Goal: Complete application form: Complete application form

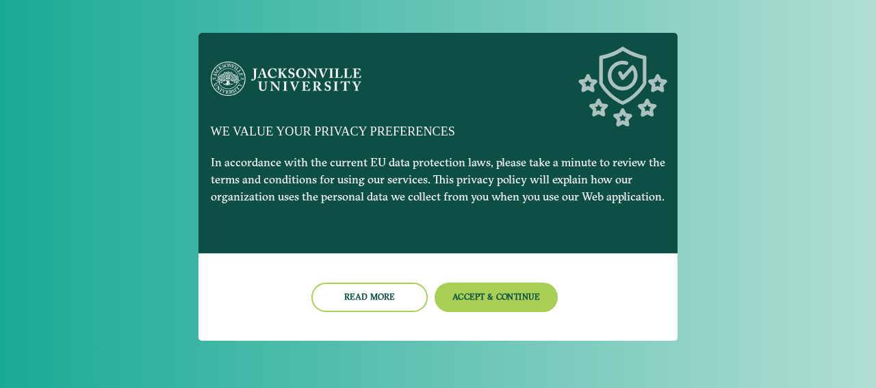
click at [518, 296] on button "Accept & Continue" at bounding box center [497, 297] width 124 height 29
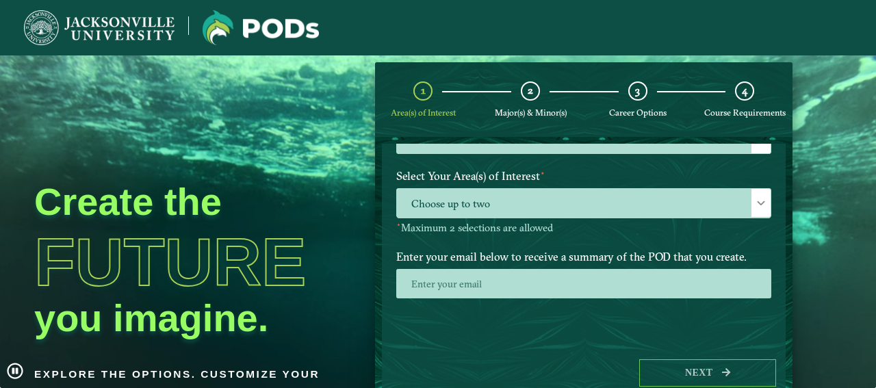
scroll to position [111, 0]
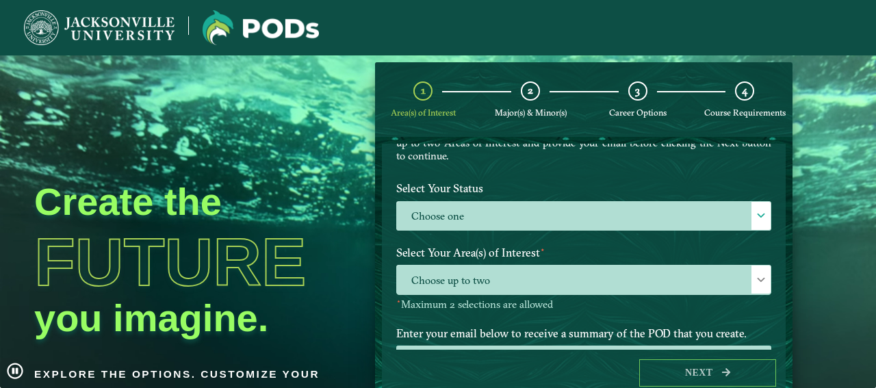
click at [464, 205] on label "Choose one" at bounding box center [584, 216] width 374 height 29
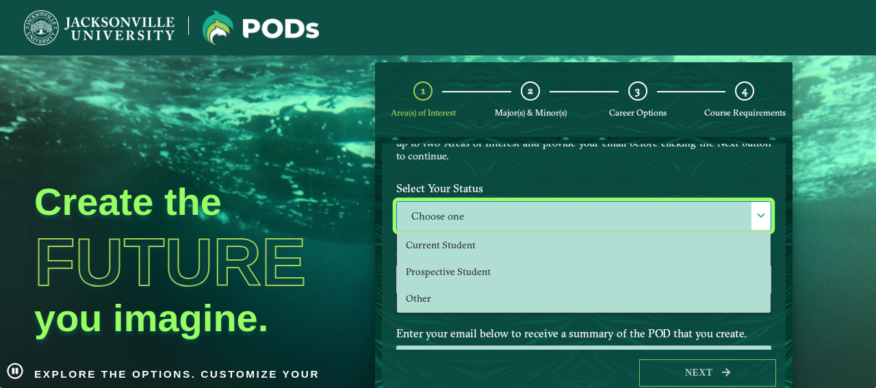
click at [458, 243] on span "Current Student" at bounding box center [441, 245] width 70 height 12
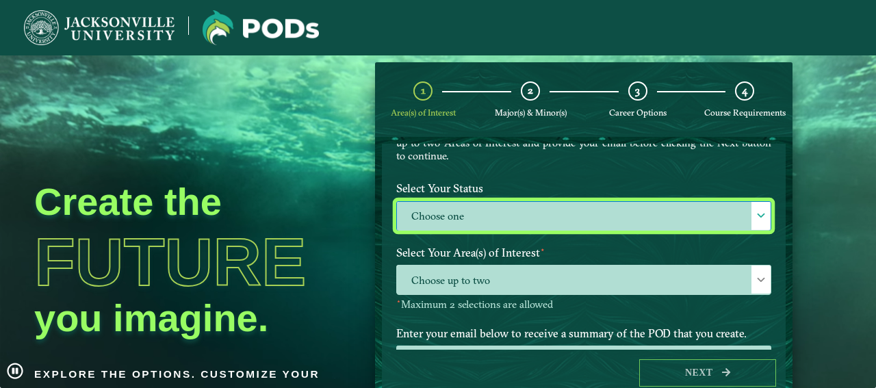
select select "[object Object]"
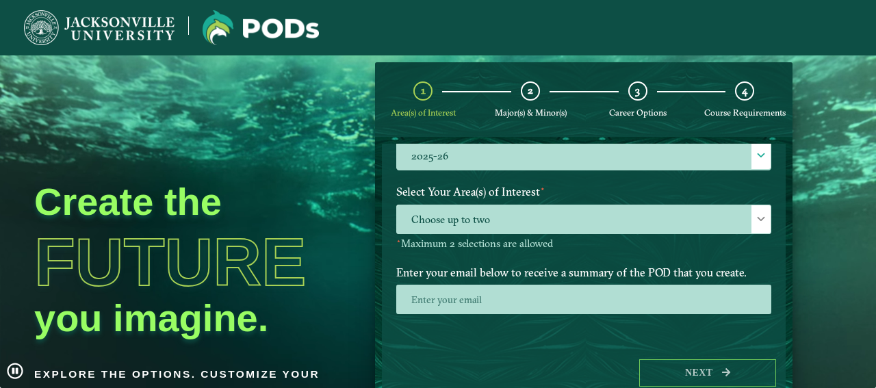
scroll to position [251, 0]
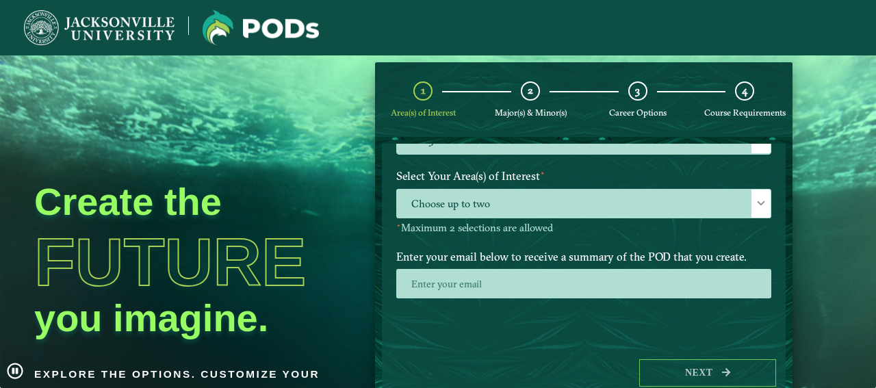
click at [478, 213] on span "Choose up to two" at bounding box center [584, 204] width 374 height 29
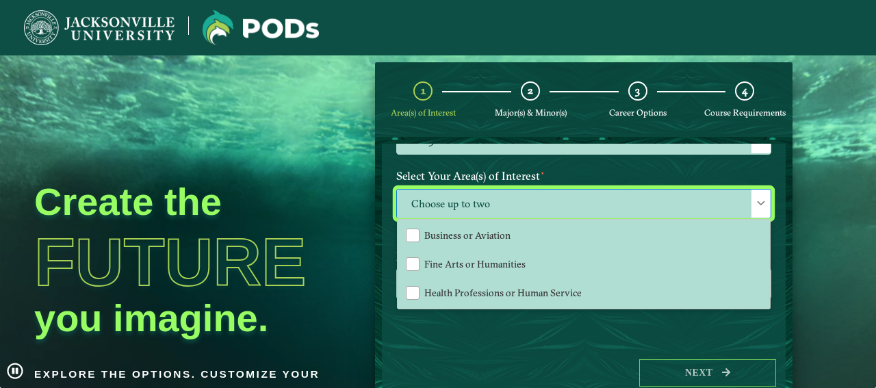
scroll to position [86, 0]
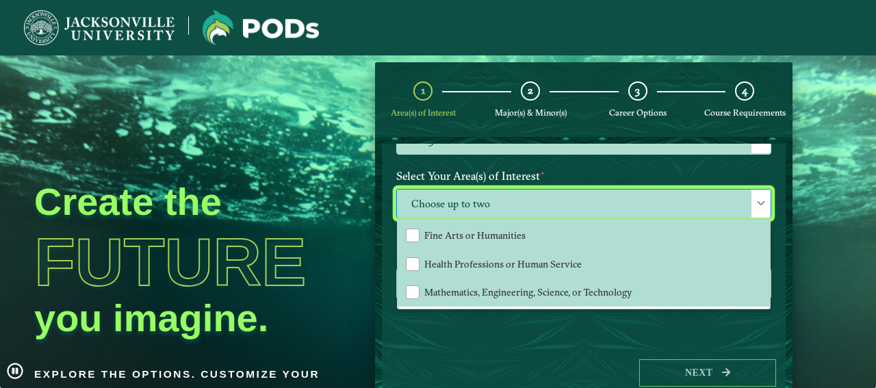
click at [463, 286] on span "Mathematics, Engineering, Science, or Technology" at bounding box center [529, 292] width 208 height 12
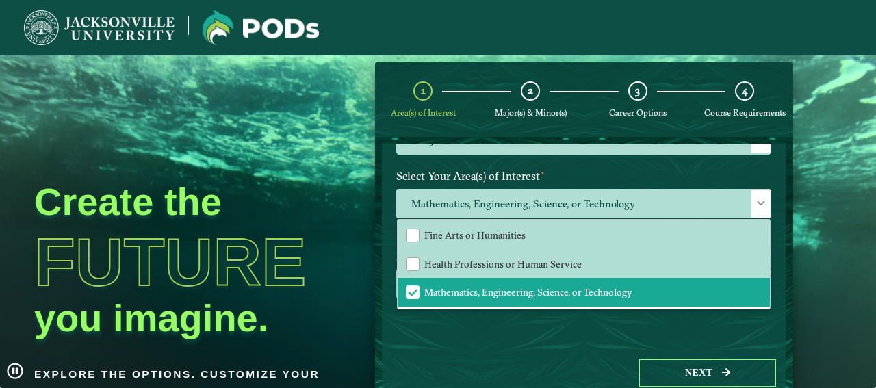
click at [666, 364] on button "Next" at bounding box center [707, 373] width 137 height 28
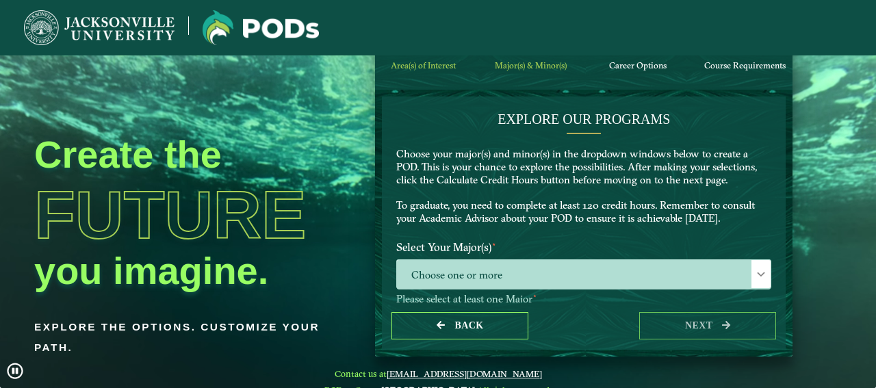
scroll to position [66, 0]
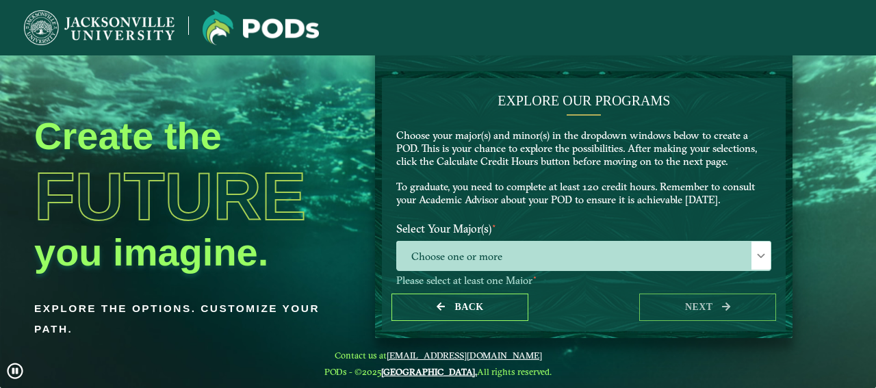
click at [685, 262] on span "Choose one or more" at bounding box center [584, 256] width 374 height 29
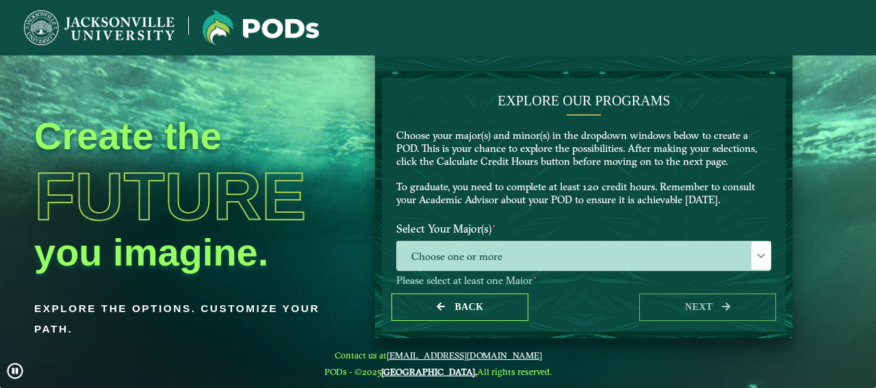
scroll to position [8, 63]
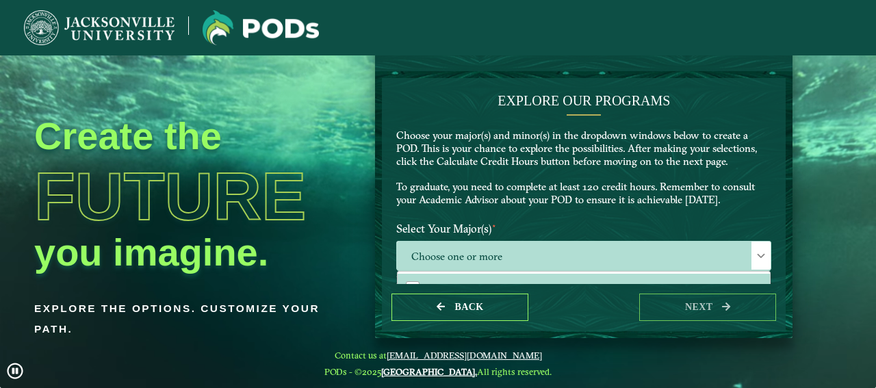
click at [653, 271] on span "Choose one or more" at bounding box center [584, 256] width 374 height 29
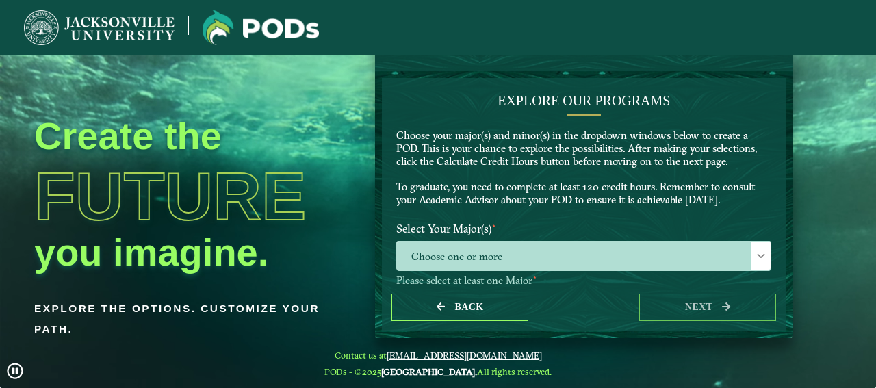
click at [657, 242] on label "Select Your Major(s) ⋆" at bounding box center [584, 228] width 396 height 25
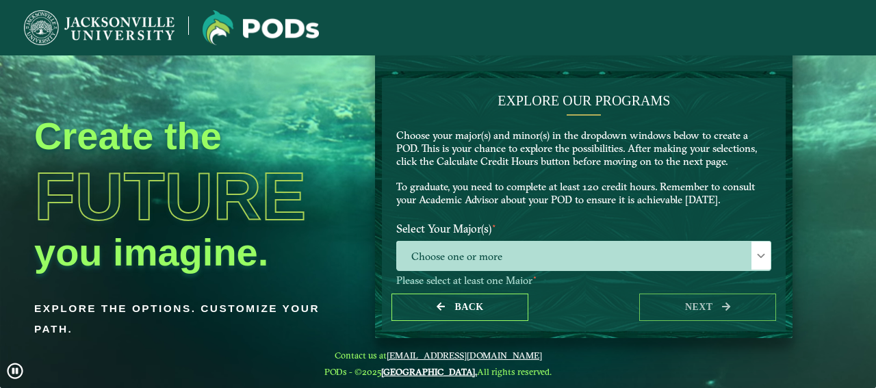
click at [654, 262] on span "Choose one or more" at bounding box center [584, 256] width 374 height 29
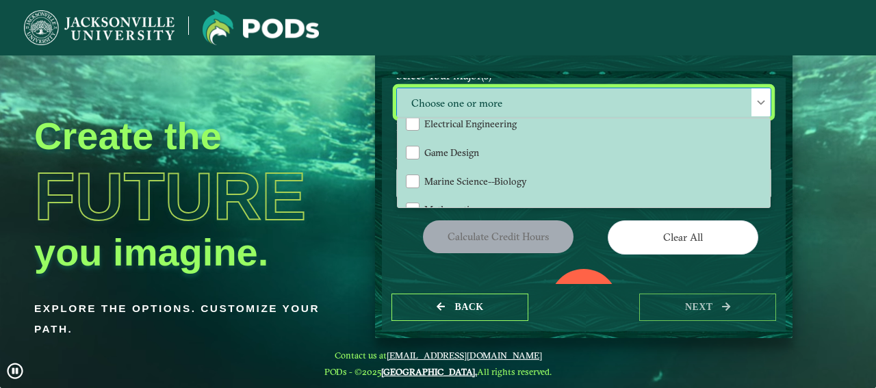
scroll to position [214, 0]
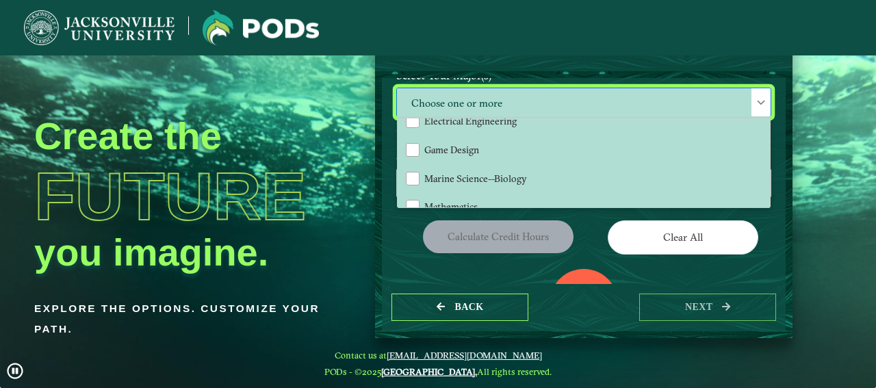
click at [529, 136] on li "Electrical Engineering" at bounding box center [584, 121] width 372 height 29
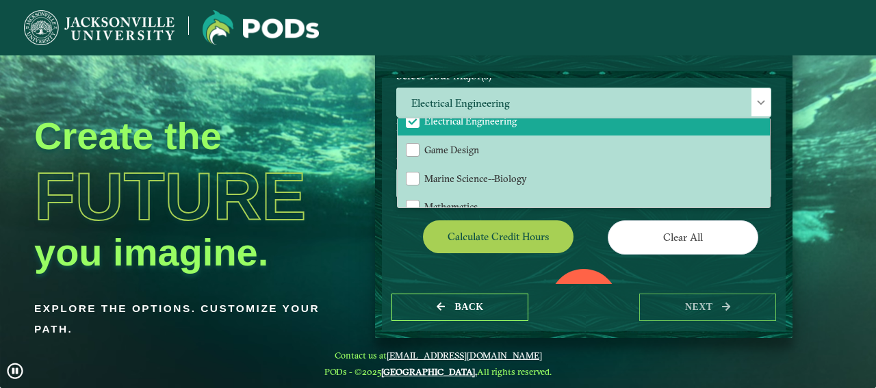
click at [752, 116] on div at bounding box center [761, 102] width 19 height 28
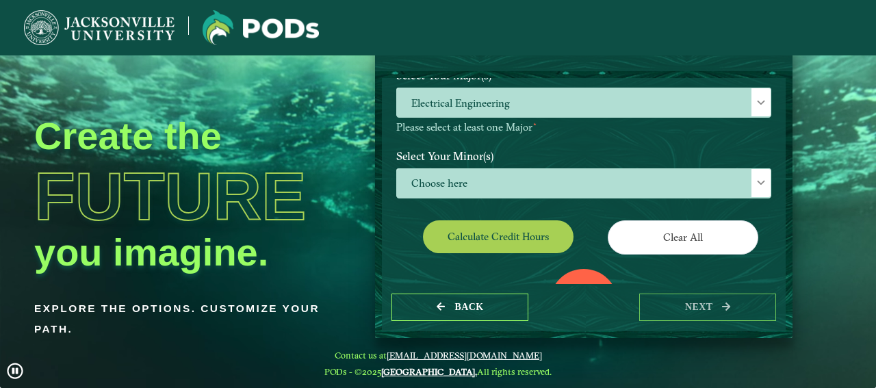
click at [585, 183] on span "Choose here" at bounding box center [584, 183] width 374 height 29
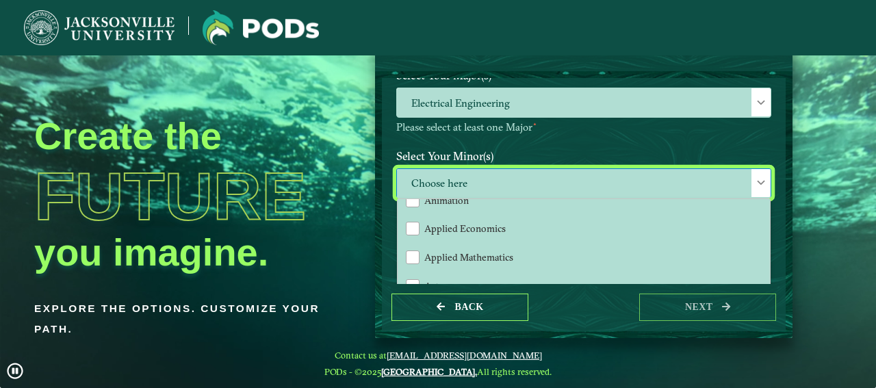
scroll to position [71, 0]
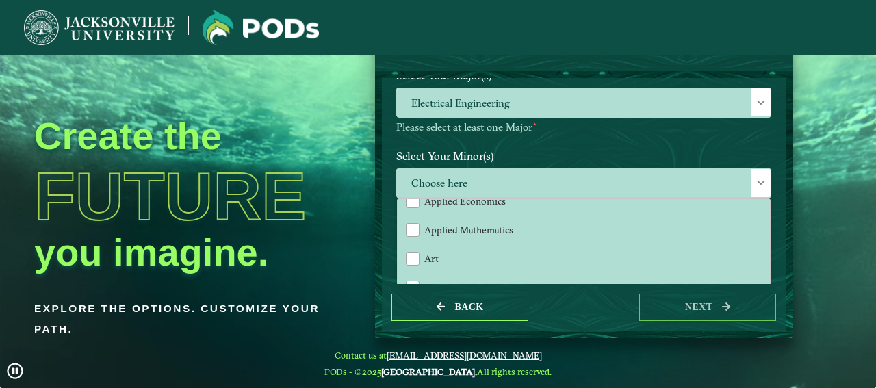
click at [580, 239] on li "Applied Mathematics" at bounding box center [584, 230] width 372 height 29
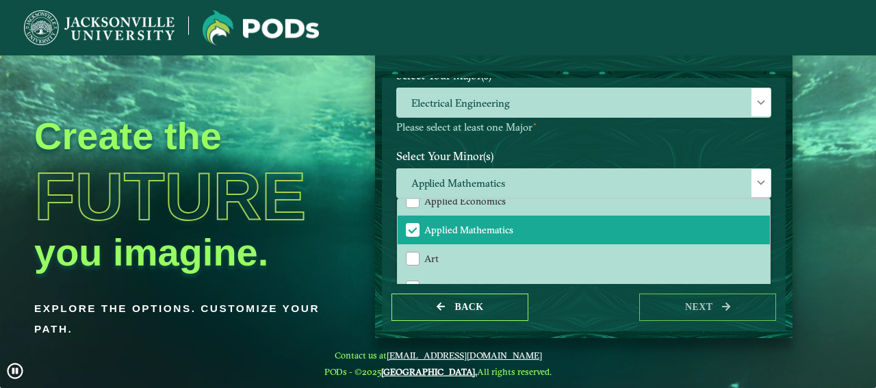
click at [581, 329] on div "Back next" at bounding box center [584, 307] width 404 height 47
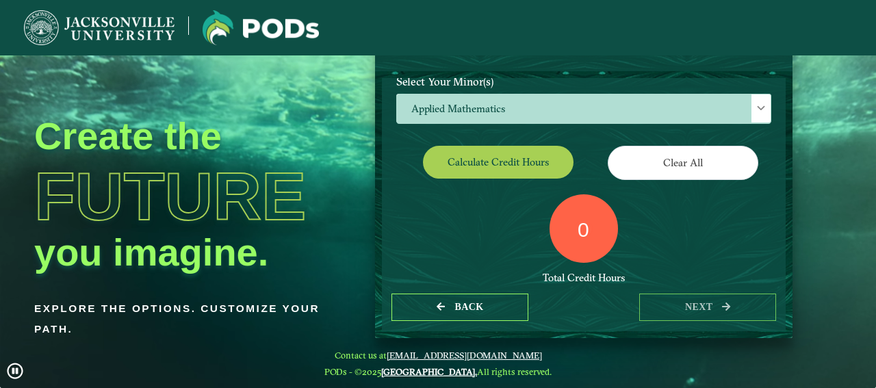
scroll to position [299, 0]
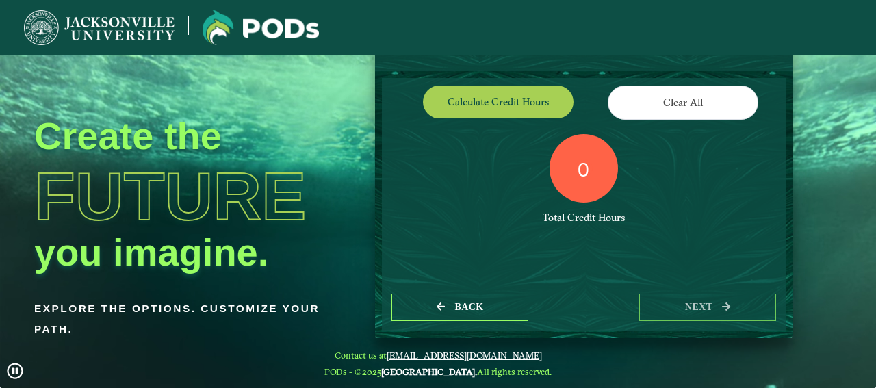
click at [479, 108] on button "Calculate credit hours" at bounding box center [498, 102] width 151 height 32
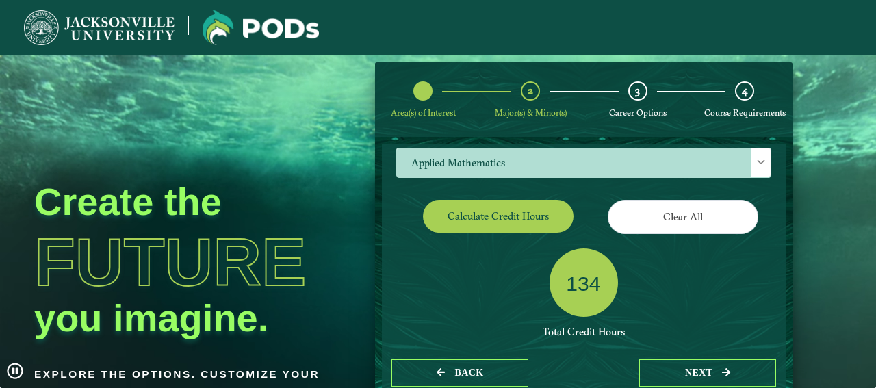
scroll to position [240, 0]
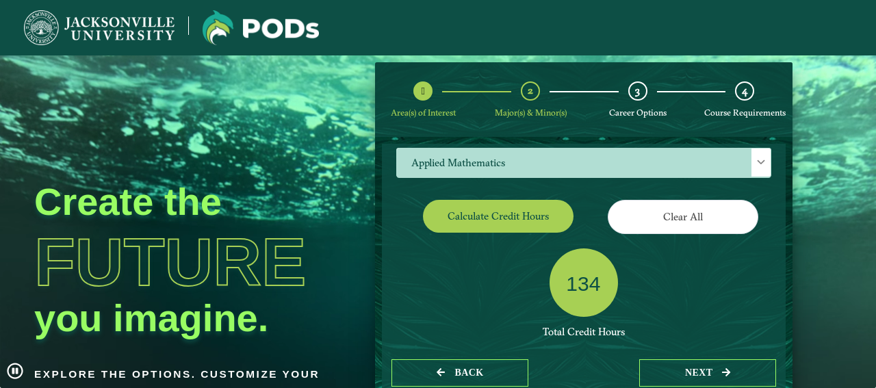
click at [676, 353] on div "Back next" at bounding box center [584, 373] width 404 height 47
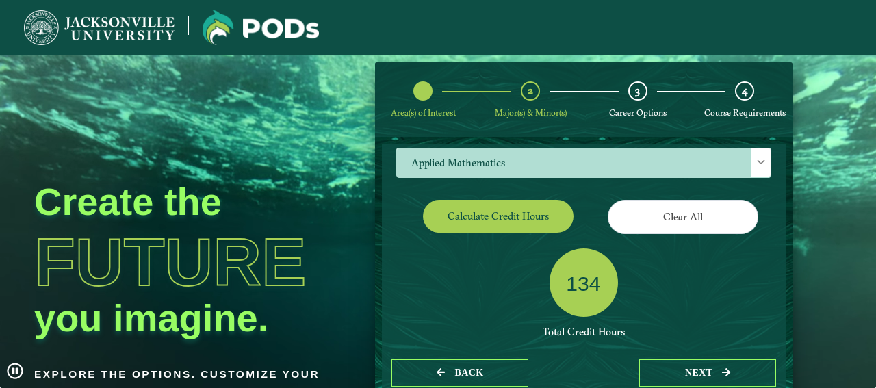
click at [676, 362] on button "next" at bounding box center [707, 373] width 137 height 28
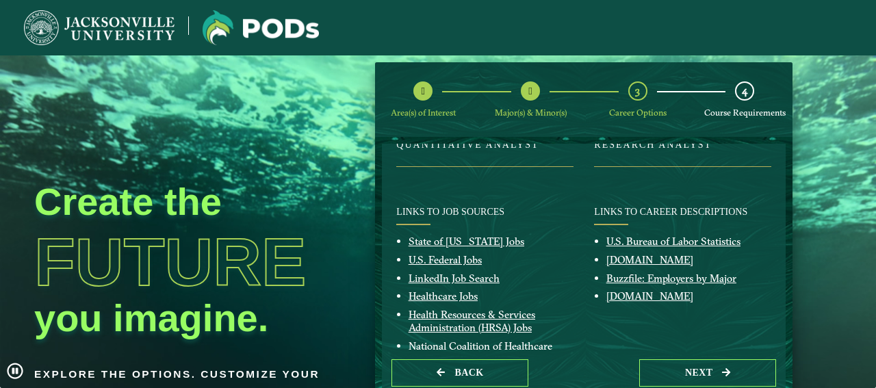
scroll to position [307, 0]
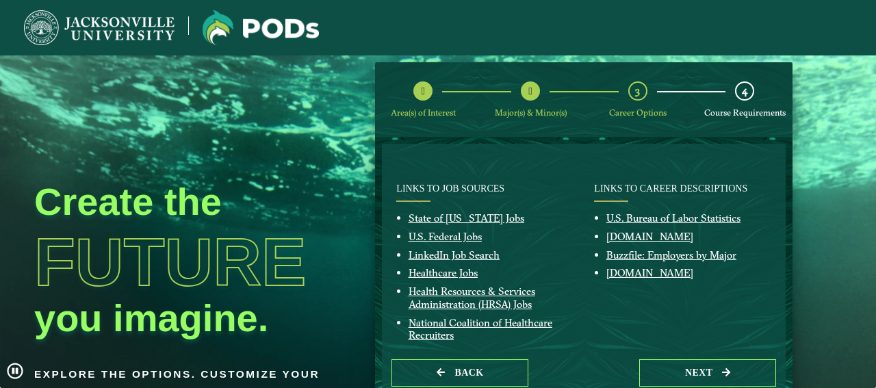
click at [684, 362] on button "next" at bounding box center [707, 373] width 137 height 28
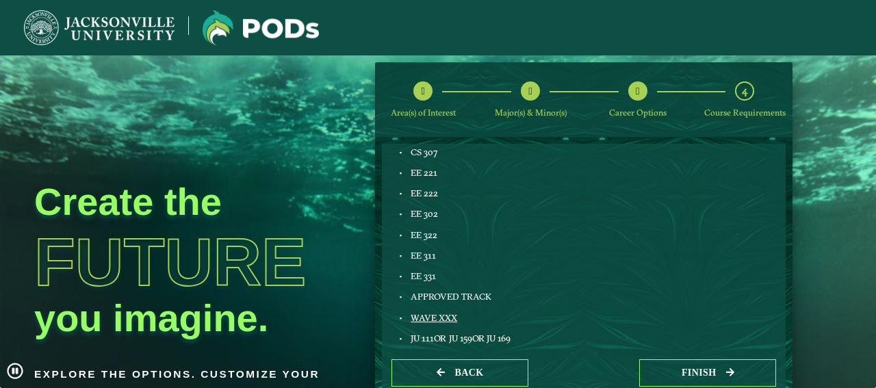
scroll to position [0, 0]
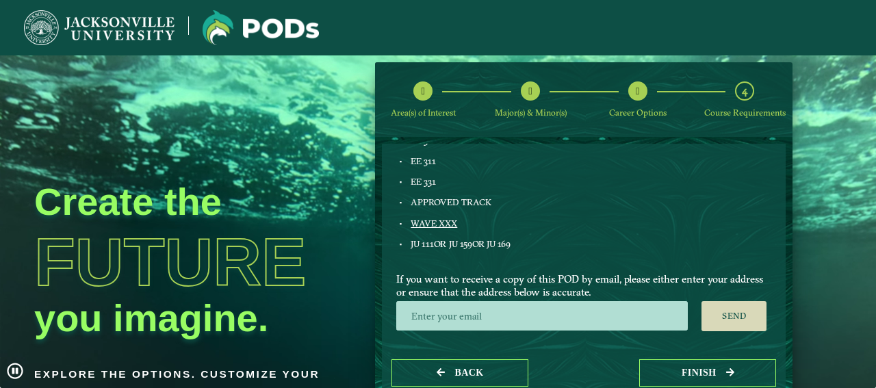
click at [474, 373] on span "Back" at bounding box center [469, 373] width 29 height 10
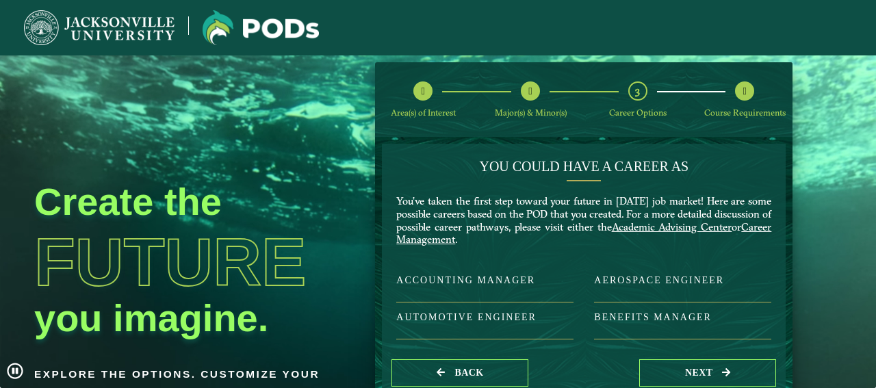
click at [477, 368] on span "Back" at bounding box center [469, 373] width 29 height 10
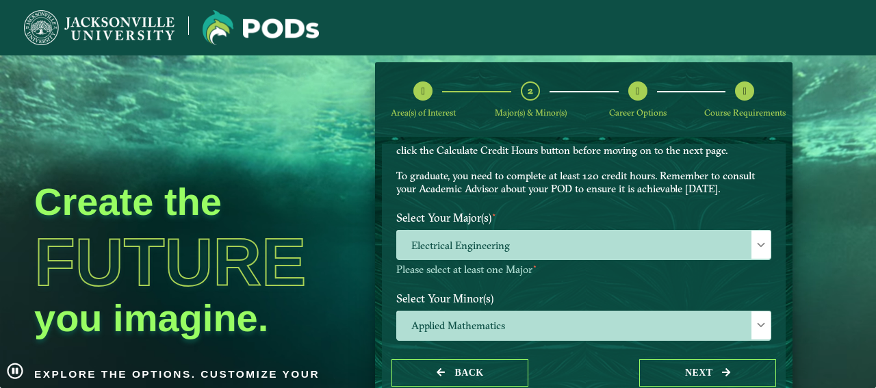
scroll to position [153, 0]
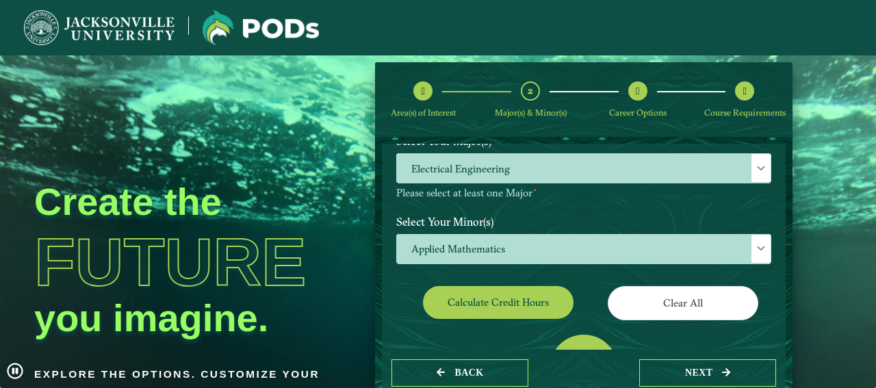
click at [559, 264] on span "Applied Mathematics" at bounding box center [584, 249] width 374 height 29
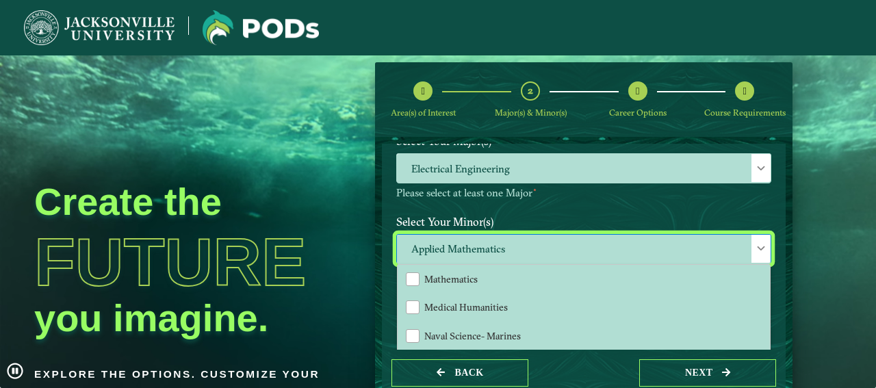
scroll to position [997, 0]
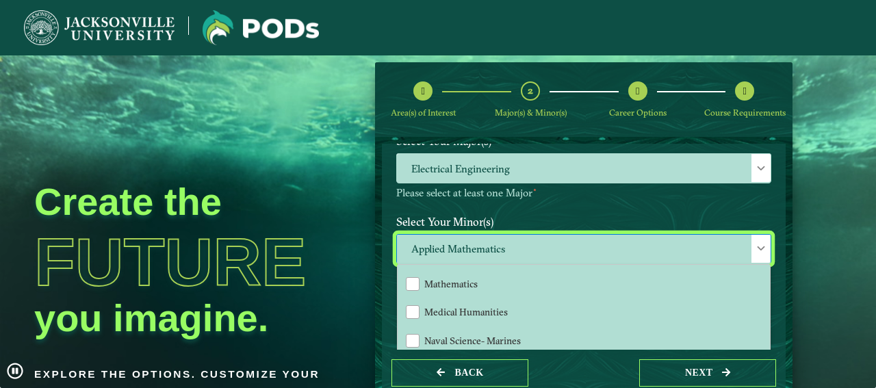
click at [499, 298] on li "Mathematics" at bounding box center [584, 283] width 372 height 29
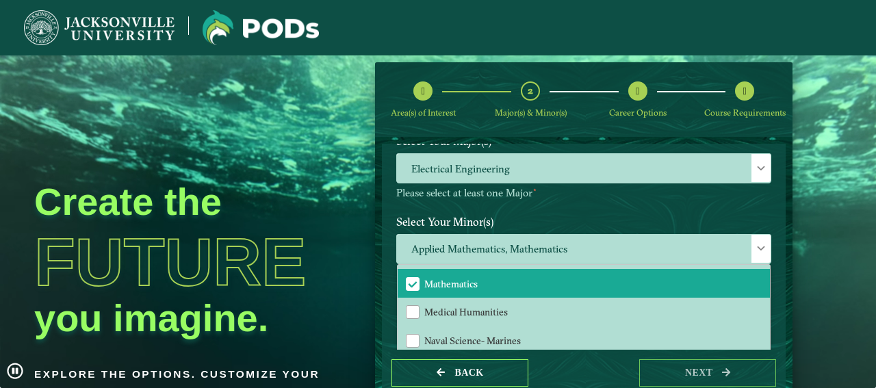
click at [499, 298] on li "Mathematics" at bounding box center [584, 283] width 372 height 29
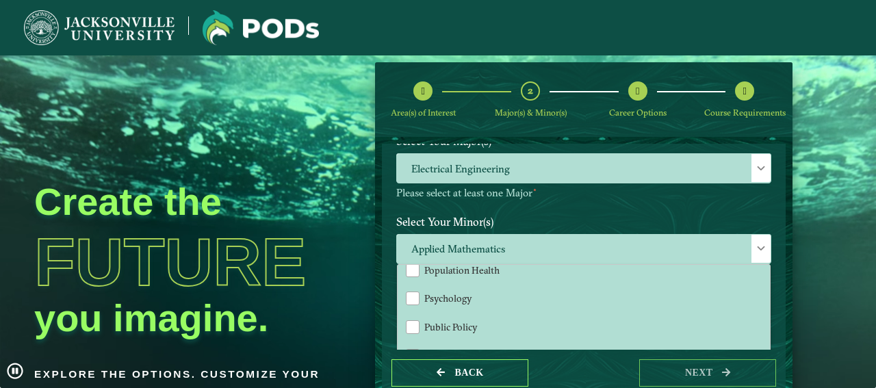
scroll to position [1139, 0]
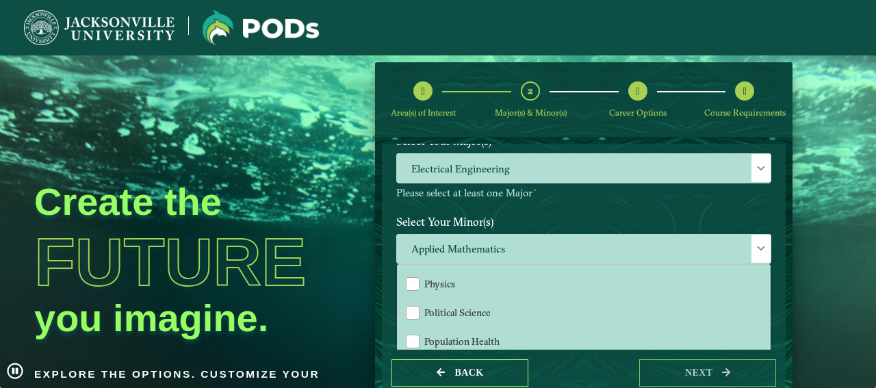
click at [499, 299] on li "Physics" at bounding box center [584, 284] width 372 height 29
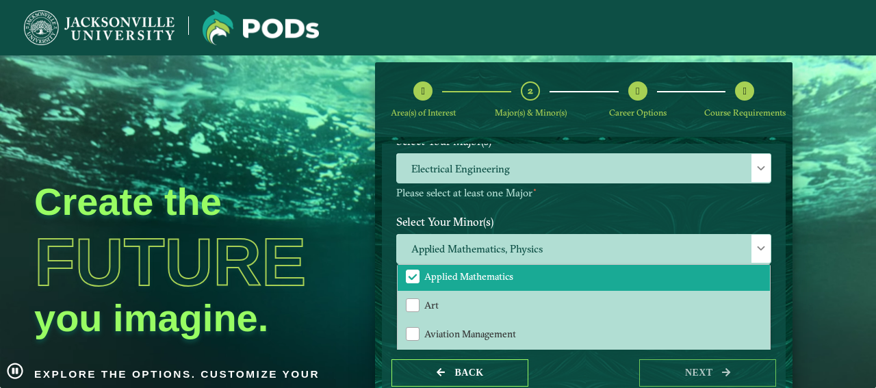
scroll to position [71, 0]
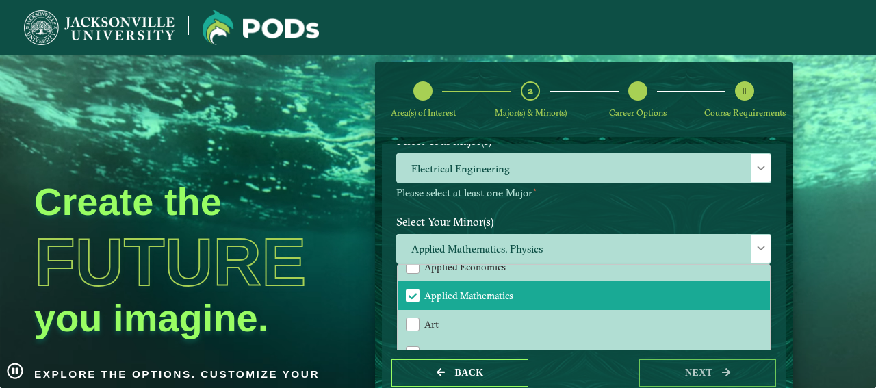
click at [499, 301] on li "Applied Mathematics" at bounding box center [584, 295] width 372 height 29
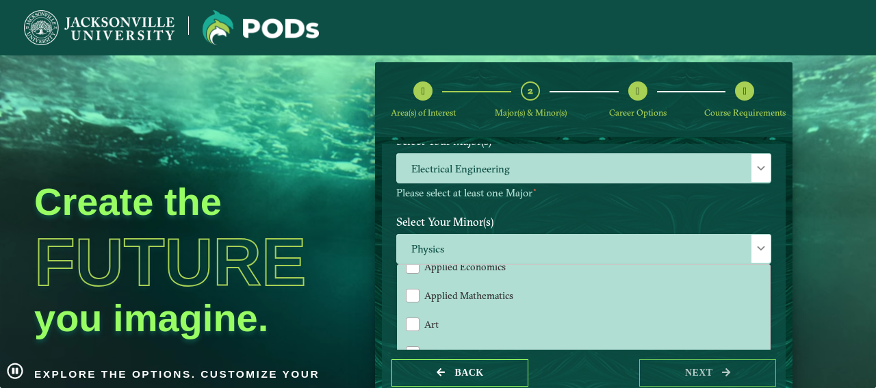
click at [601, 365] on div "Back next" at bounding box center [584, 373] width 404 height 47
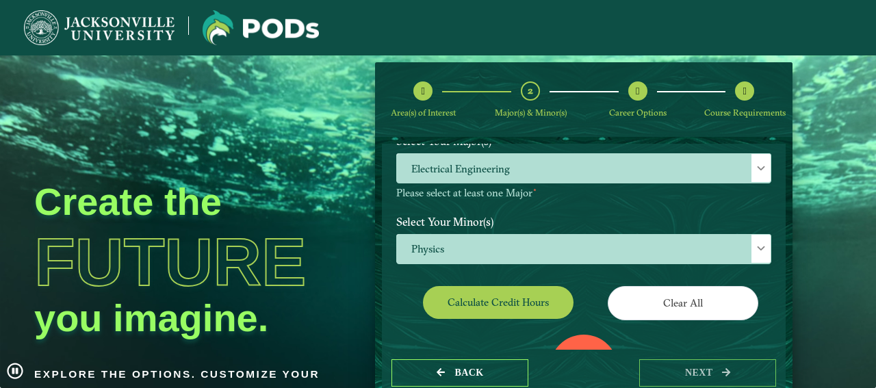
click at [543, 309] on button "Calculate credit hours" at bounding box center [498, 302] width 151 height 32
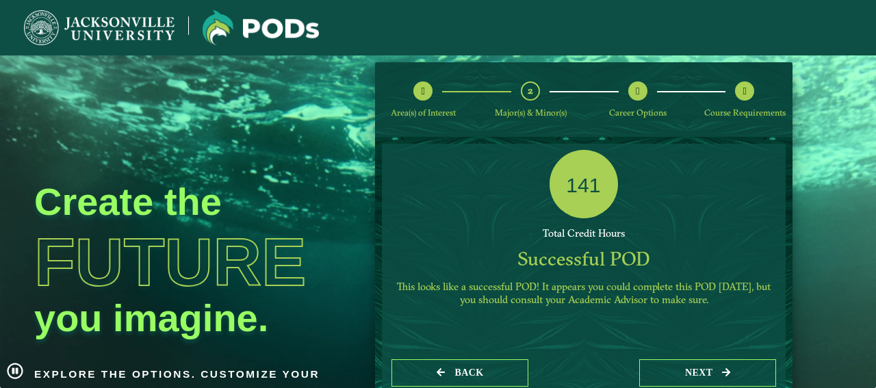
scroll to position [349, 0]
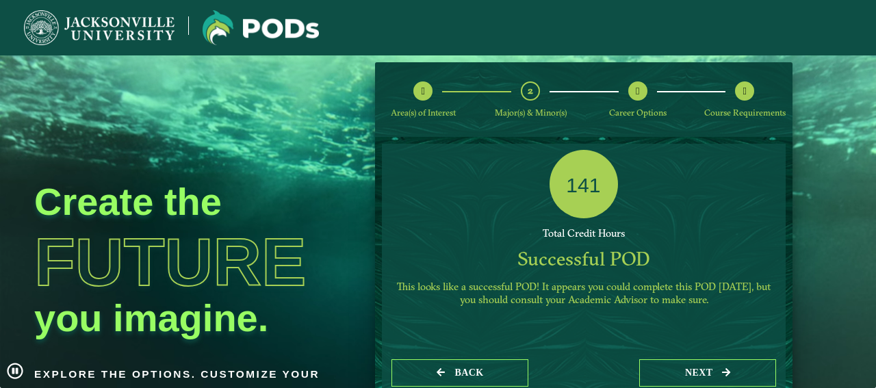
click at [692, 376] on button "next" at bounding box center [707, 373] width 137 height 28
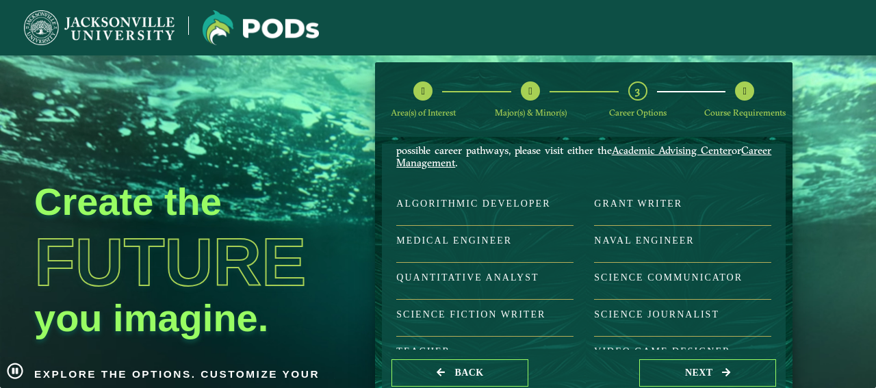
scroll to position [77, 0]
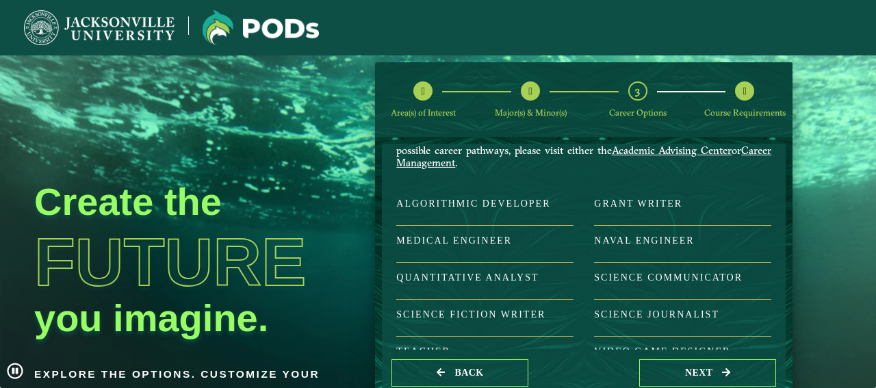
click at [643, 360] on button "next" at bounding box center [707, 373] width 137 height 28
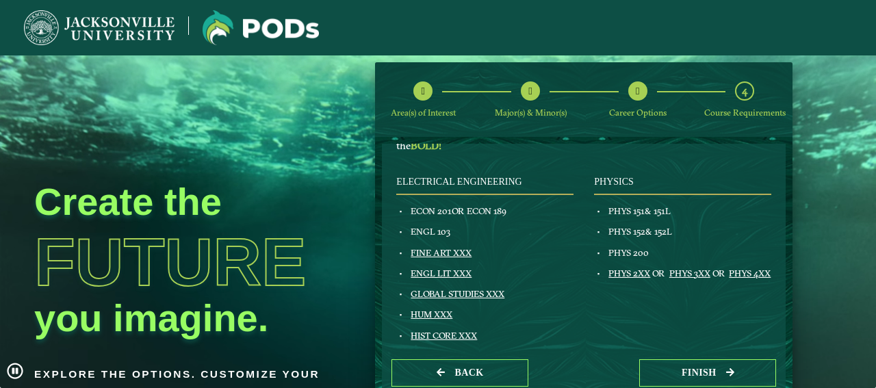
scroll to position [153, 0]
